Goal: Task Accomplishment & Management: Use online tool/utility

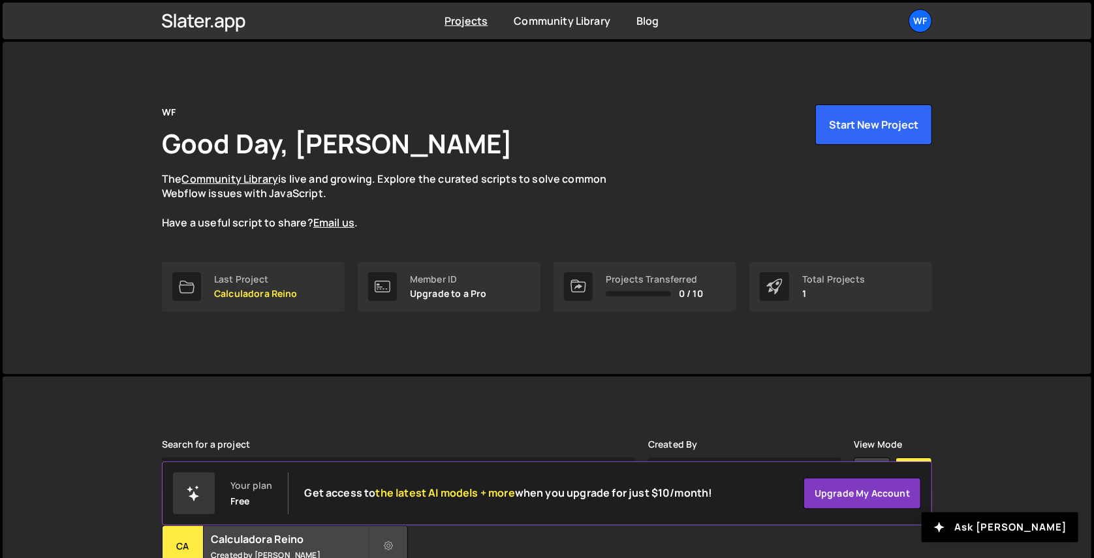
click at [562, 117] on div "WF Good Day, [PERSON_NAME] The Community Library is live and growing. Explore t…" at bounding box center [547, 167] width 771 height 126
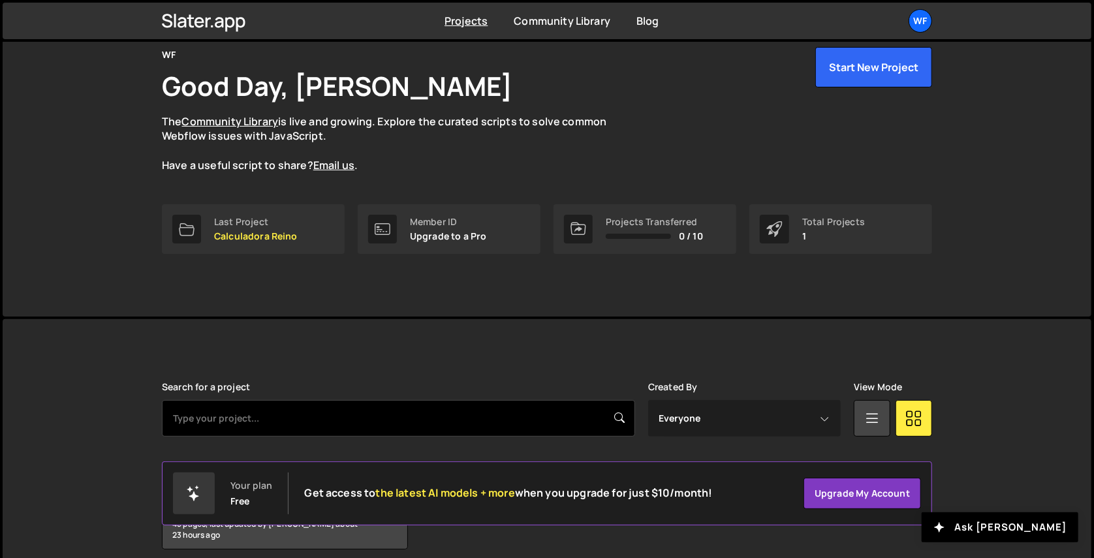
scroll to position [114, 0]
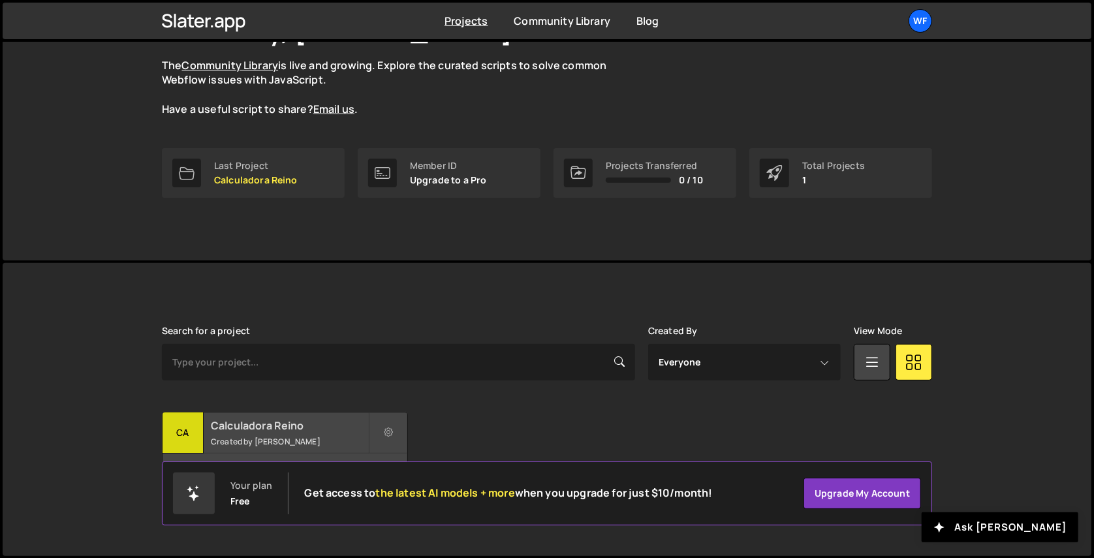
click at [304, 431] on h2 "Calculadora Reino" at bounding box center [289, 426] width 157 height 14
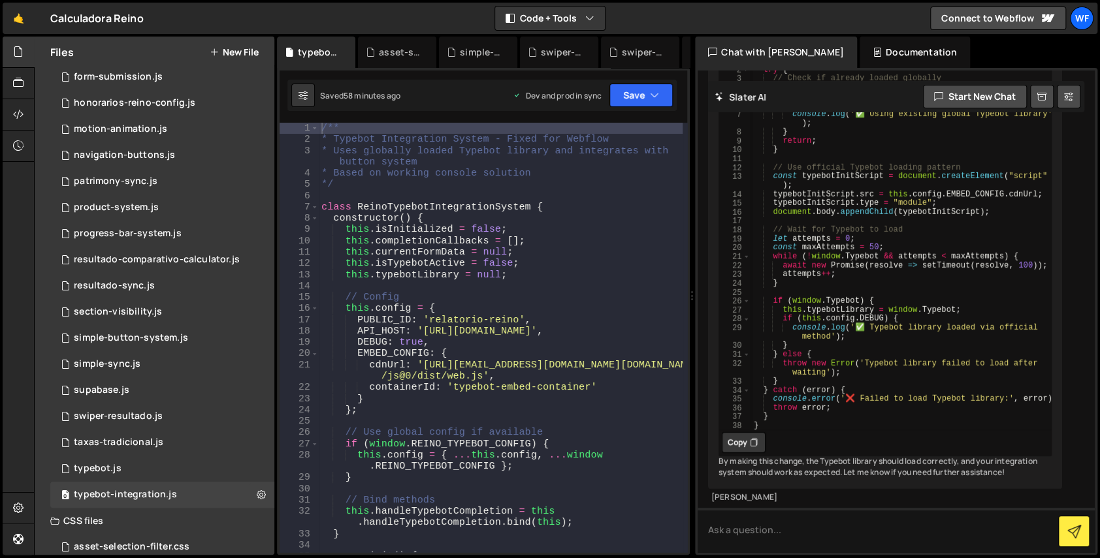
scroll to position [72, 0]
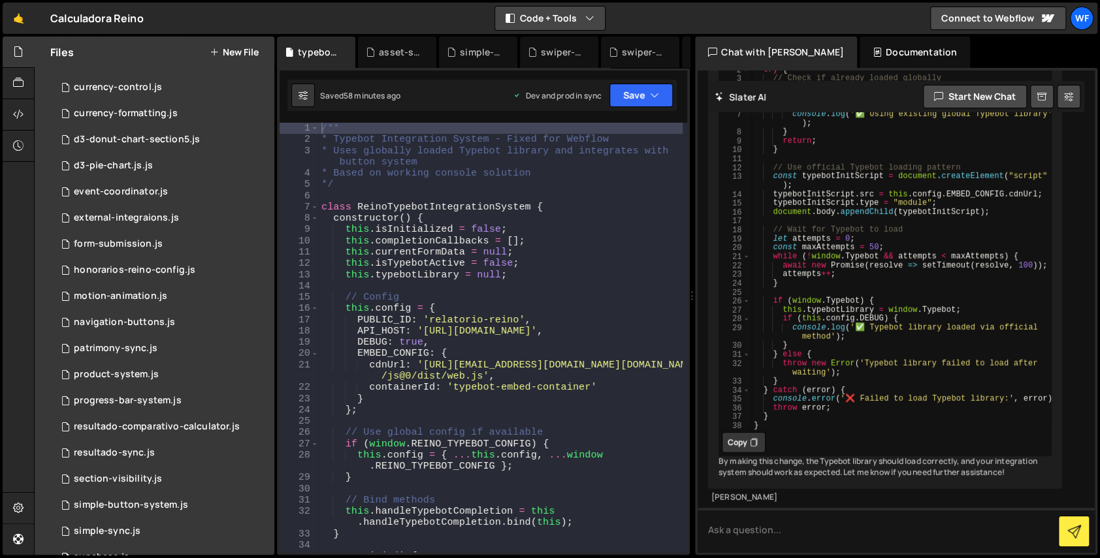
click at [543, 22] on button "Code + Tools" at bounding box center [550, 19] width 110 height 24
click at [545, 46] on button "Code Only" at bounding box center [551, 47] width 110 height 24
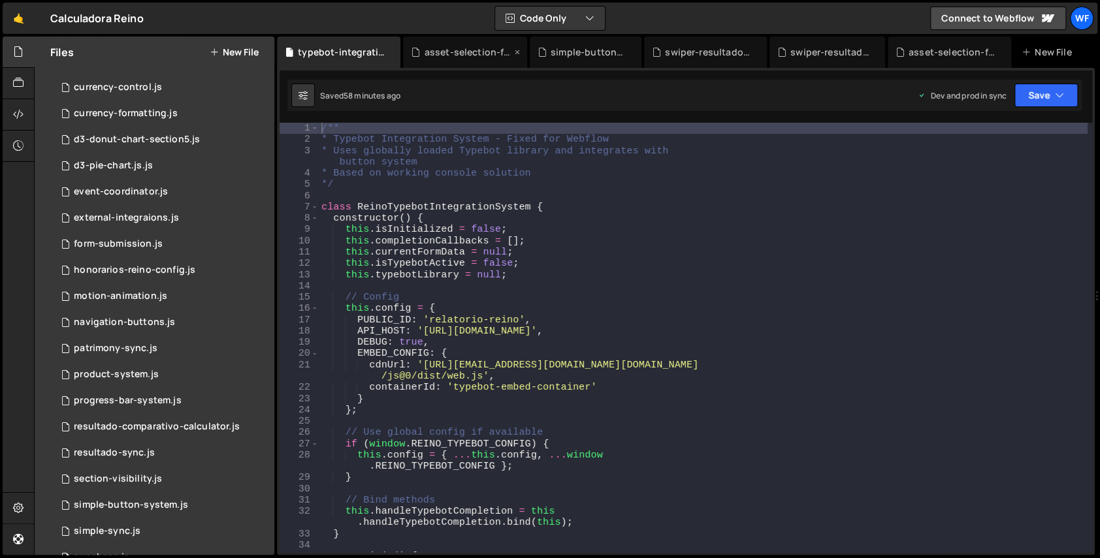
scroll to position [10259, 0]
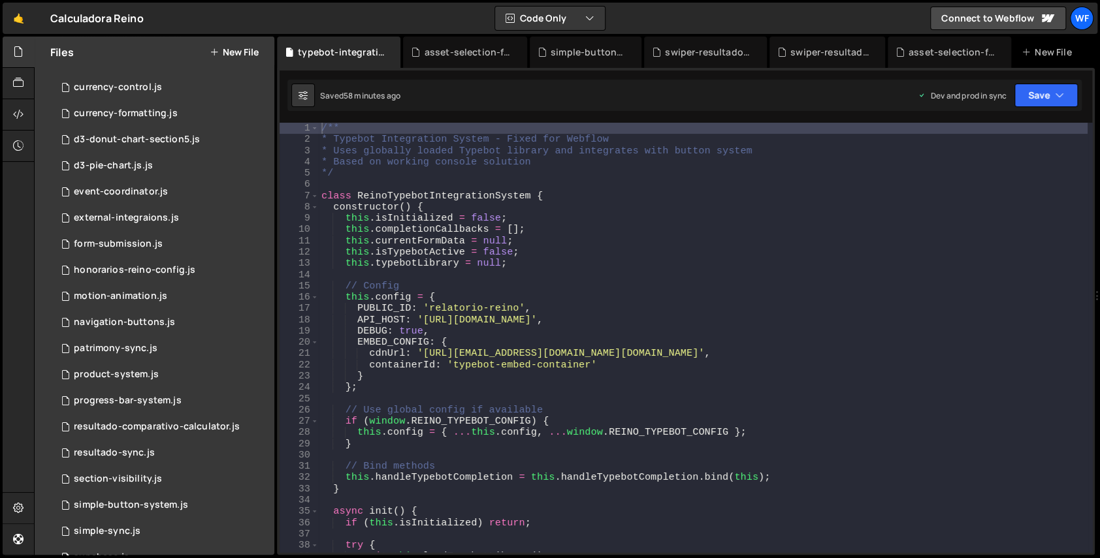
type textarea "constructor() {"
click at [524, 209] on div "/** * Typebot Integration System - Fixed for Webflow * Uses globally loaded Typ…" at bounding box center [703, 349] width 769 height 453
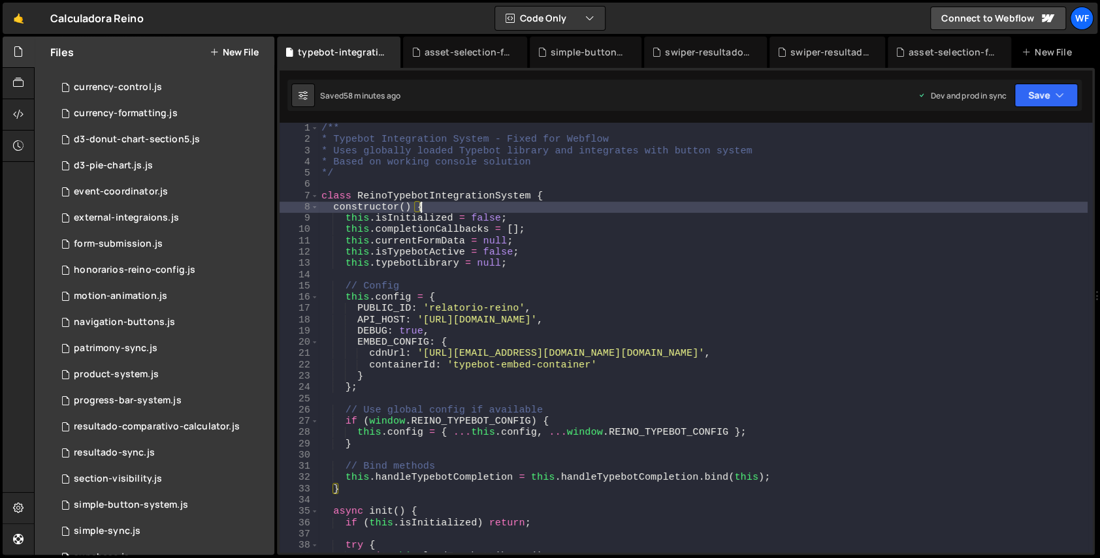
click at [818, 202] on div "/** * Typebot Integration System - Fixed for Webflow * Uses globally loaded Typ…" at bounding box center [703, 349] width 769 height 453
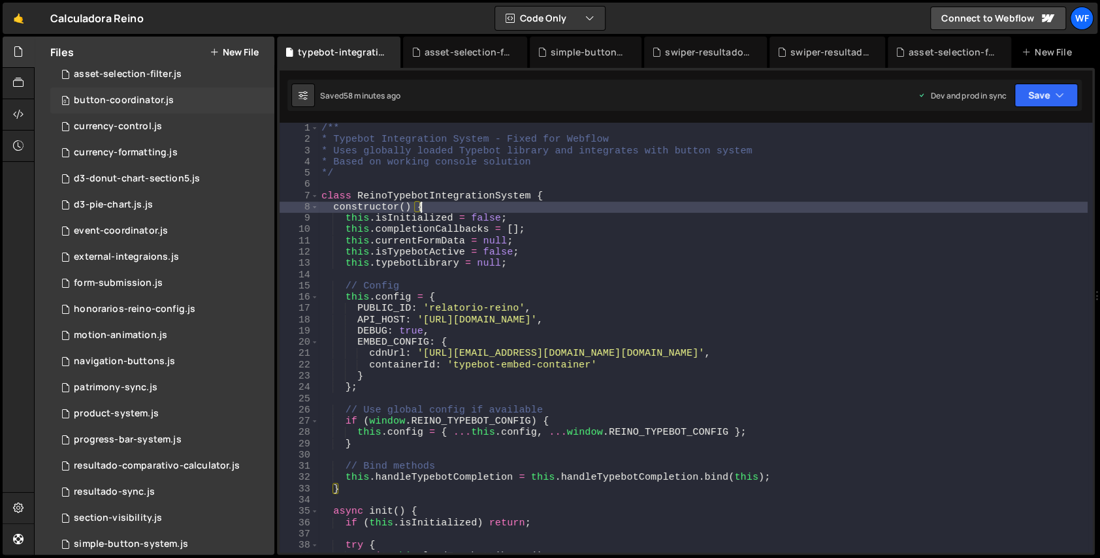
scroll to position [12, 0]
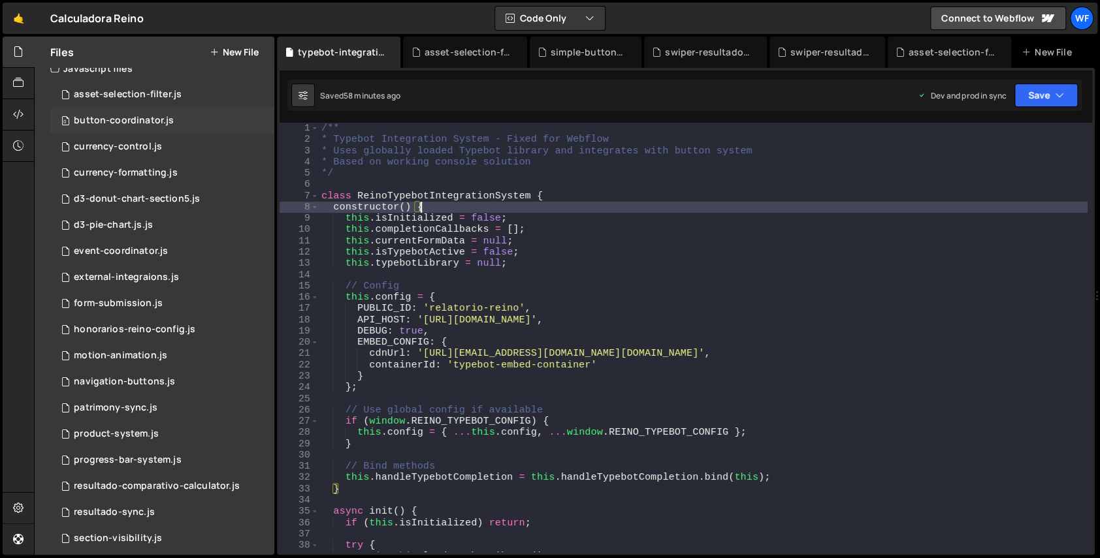
click at [151, 91] on div "asset-selection-filter.js" at bounding box center [128, 95] width 108 height 12
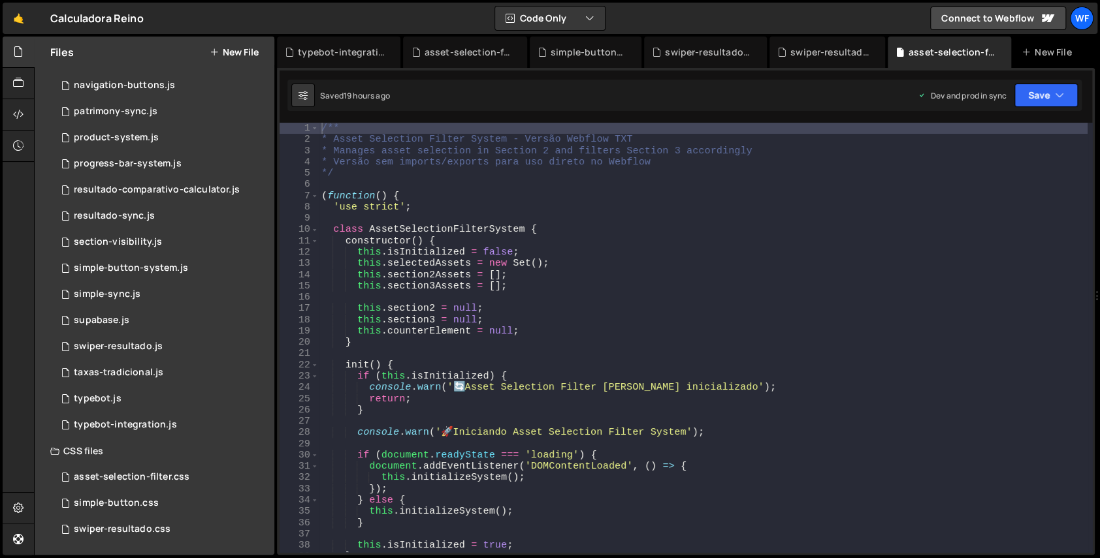
click at [110, 451] on div "CSS files" at bounding box center [155, 451] width 240 height 26
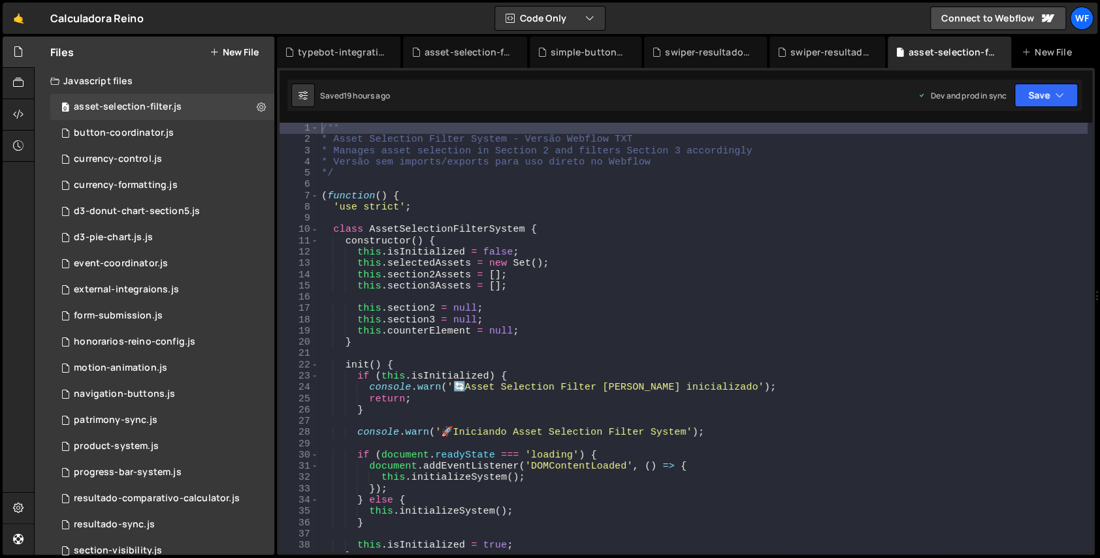
click at [162, 79] on div "Javascript files" at bounding box center [155, 81] width 240 height 26
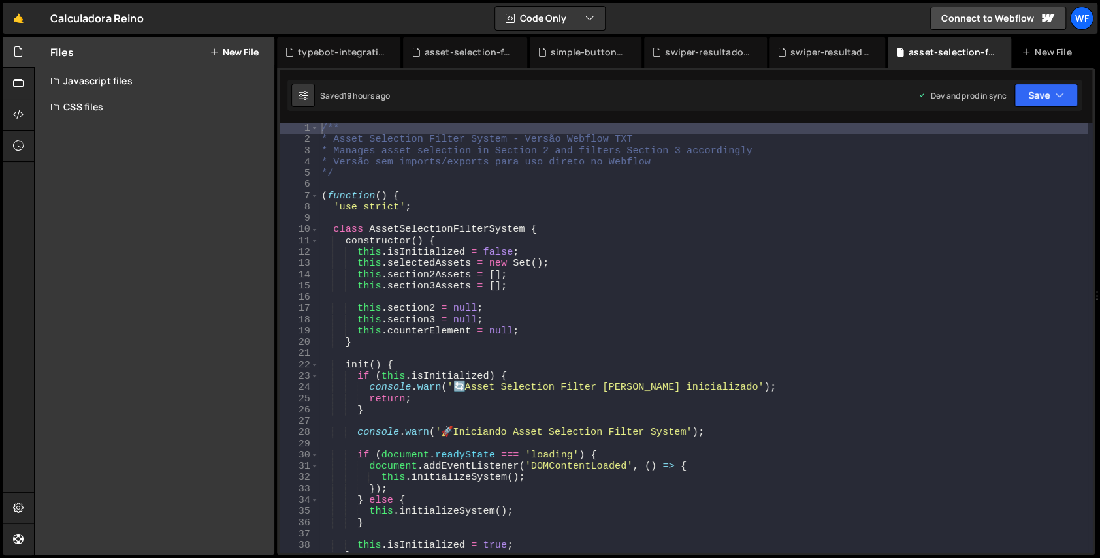
click at [162, 79] on div "Javascript files" at bounding box center [155, 81] width 240 height 26
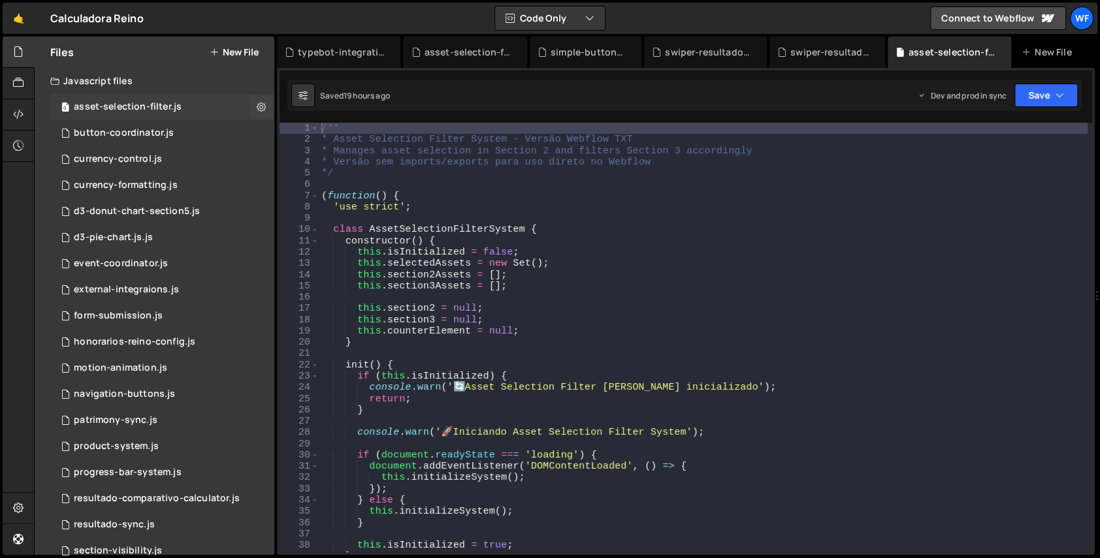
click at [178, 101] on div "asset-selection-filter.js" at bounding box center [128, 107] width 108 height 12
